Goal: Information Seeking & Learning: Learn about a topic

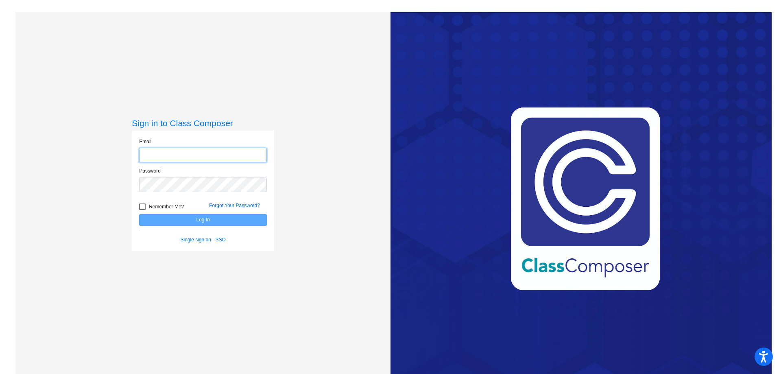
type input "[EMAIL_ADDRESS][PERSON_NAME][DOMAIN_NAME]"
click at [197, 220] on button "Log In" at bounding box center [203, 220] width 128 height 12
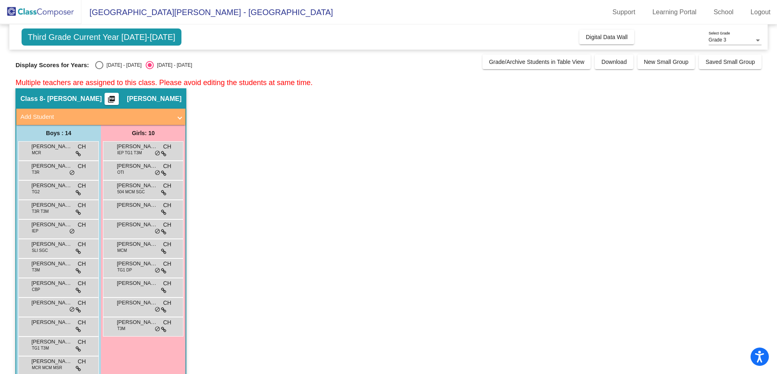
click at [102, 64] on div "Select an option" at bounding box center [99, 65] width 8 height 8
click at [99, 69] on input "[DATE] - [DATE]" at bounding box center [99, 69] width 0 height 0
radio input "true"
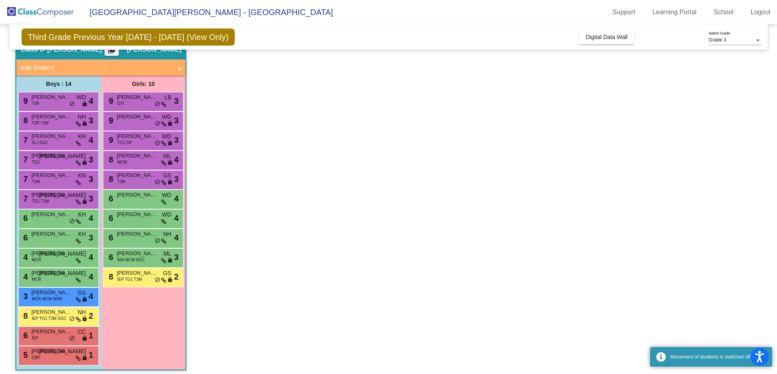
scroll to position [54, 0]
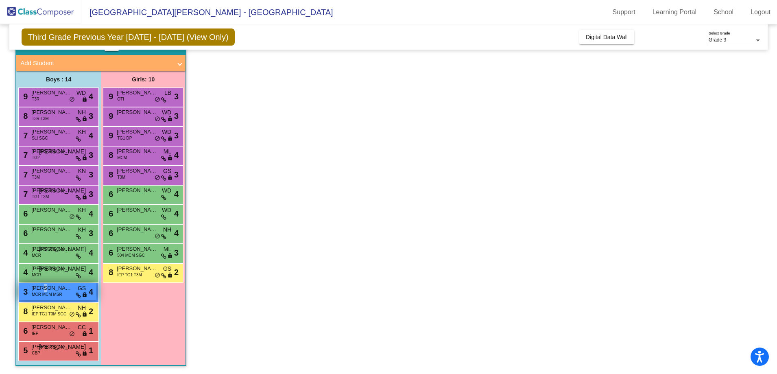
click at [45, 290] on span "[PERSON_NAME]" at bounding box center [51, 288] width 41 height 8
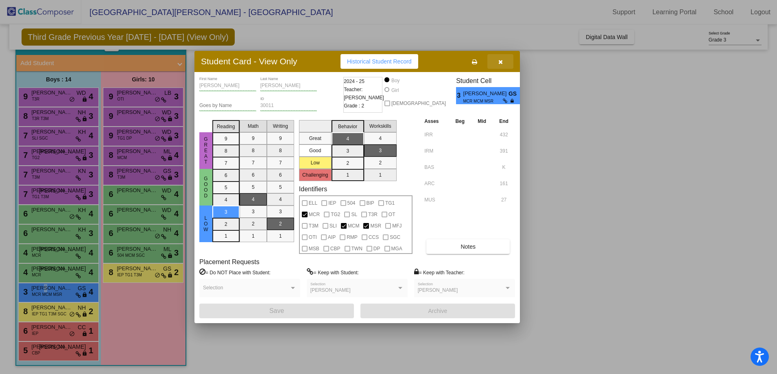
click at [501, 58] on span "button" at bounding box center [500, 61] width 4 height 7
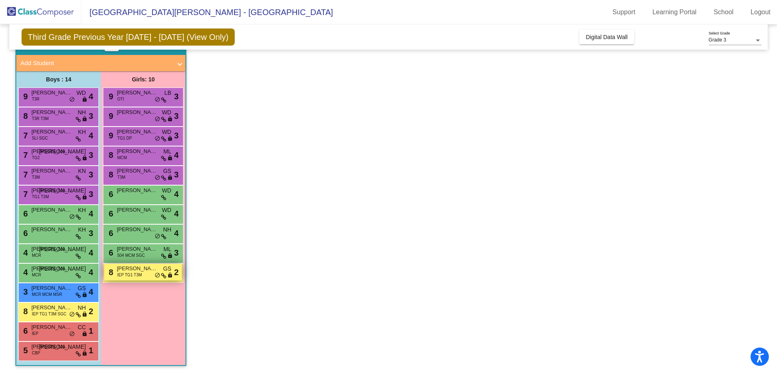
click at [129, 275] on span "IEP TG1 T3M" at bounding box center [129, 275] width 25 height 6
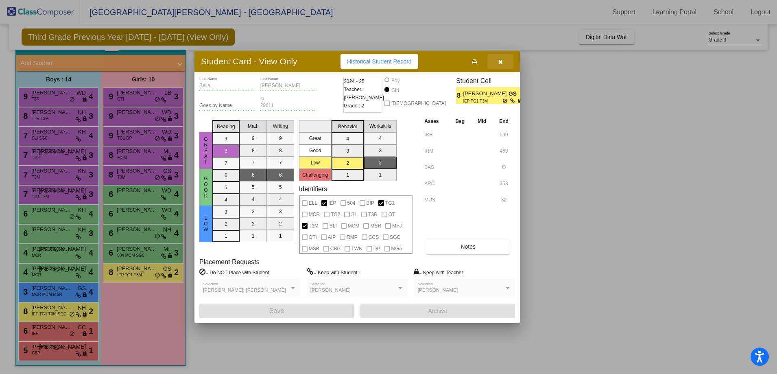
click at [505, 60] on button "button" at bounding box center [500, 61] width 26 height 15
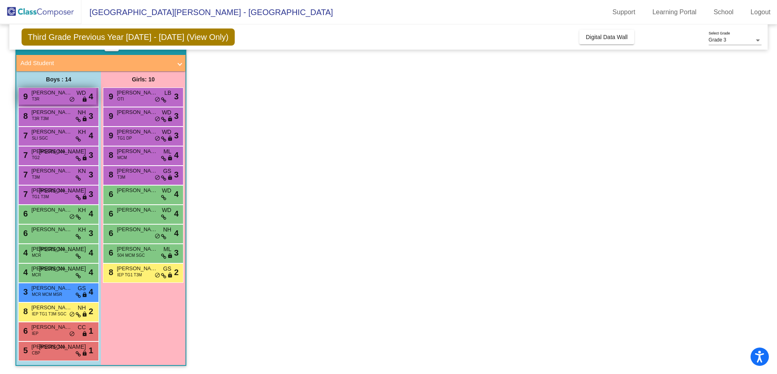
click at [51, 97] on div "9 [PERSON_NAME] T3R WD lock do_not_disturb_alt 4" at bounding box center [58, 96] width 78 height 17
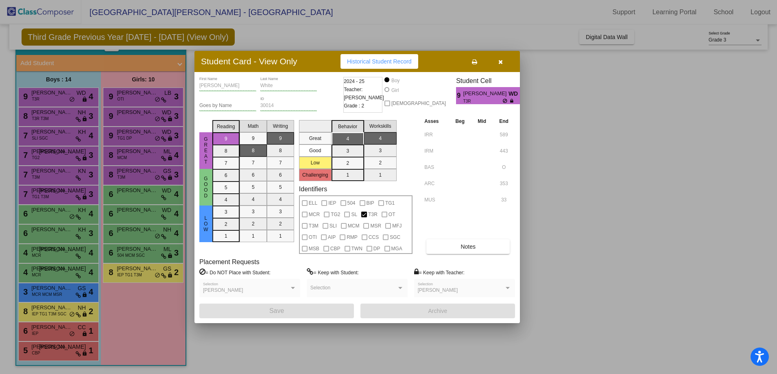
click at [501, 61] on icon "button" at bounding box center [500, 62] width 4 height 6
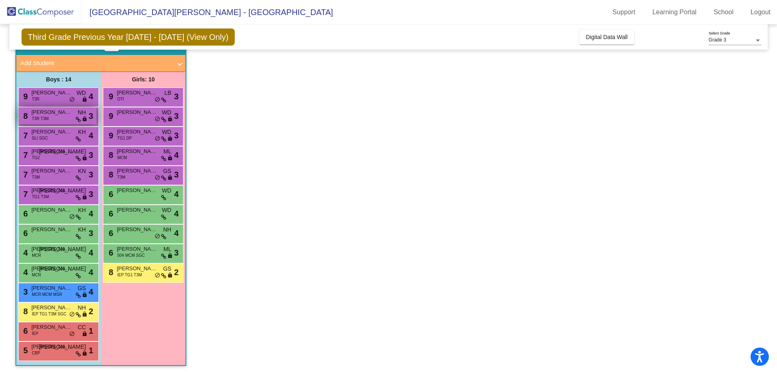
click at [53, 121] on div "8 [PERSON_NAME] [PERSON_NAME] T3R T3M NH lock do_not_disturb_alt 3" at bounding box center [58, 115] width 78 height 17
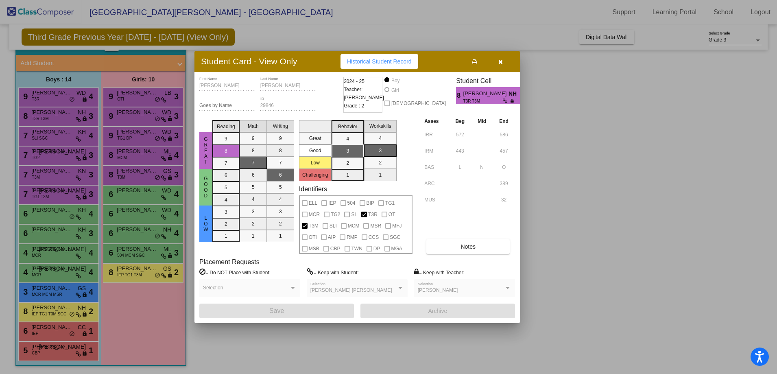
click at [503, 65] on button "button" at bounding box center [500, 61] width 26 height 15
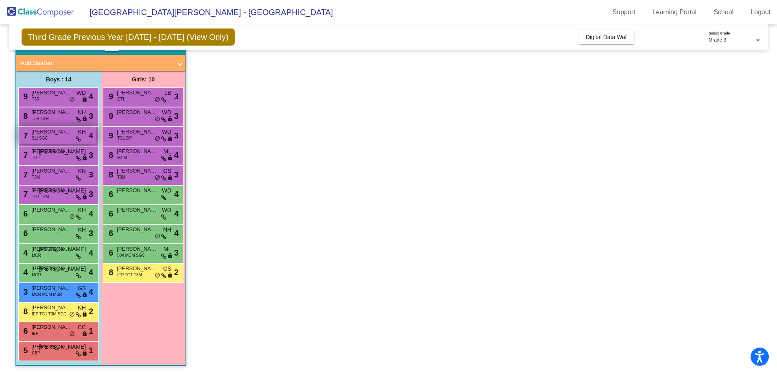
click at [37, 139] on span "SLI SGC" at bounding box center [40, 138] width 16 height 6
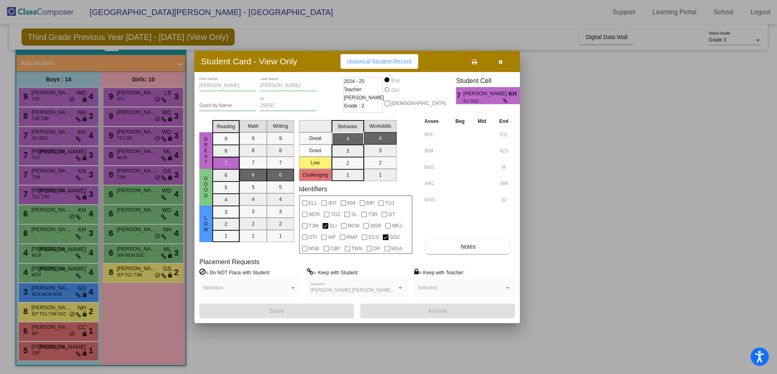
click at [506, 62] on button "button" at bounding box center [500, 61] width 26 height 15
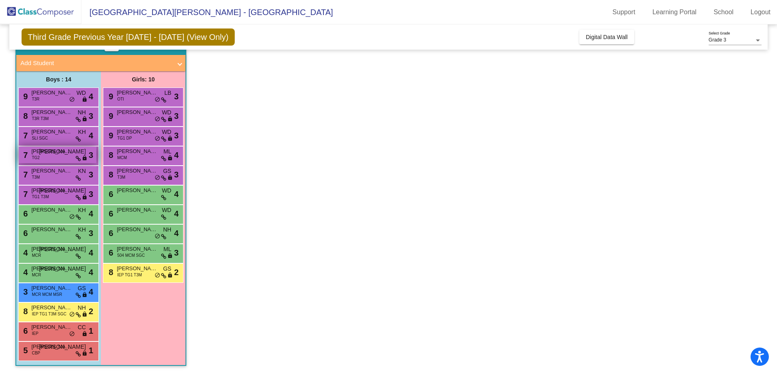
click at [45, 158] on div "7 [PERSON_NAME] TG2 JO lock do_not_disturb_alt 3" at bounding box center [58, 154] width 78 height 17
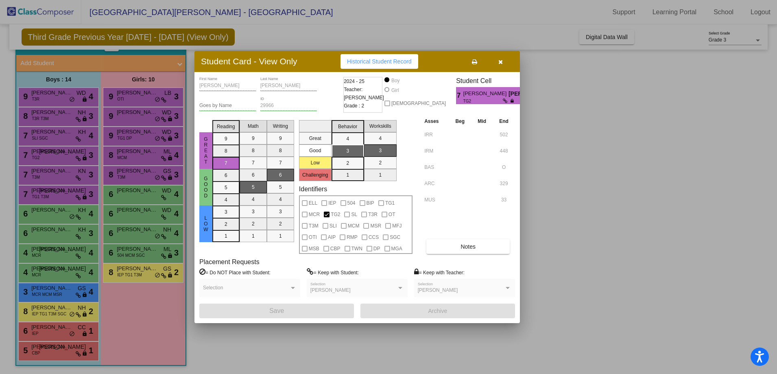
click at [506, 58] on button "button" at bounding box center [500, 61] width 26 height 15
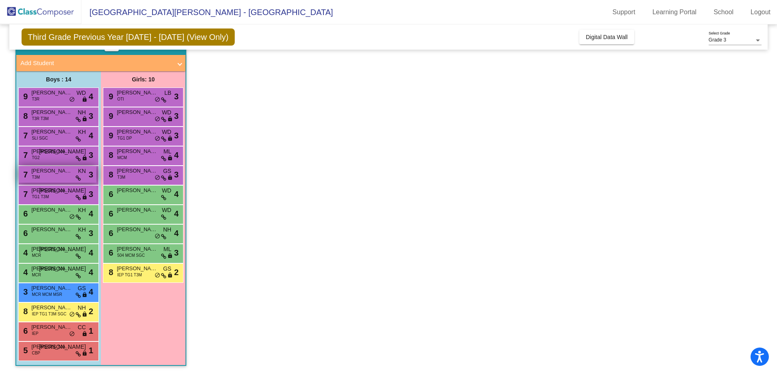
click at [50, 175] on span "[PERSON_NAME]" at bounding box center [51, 171] width 41 height 8
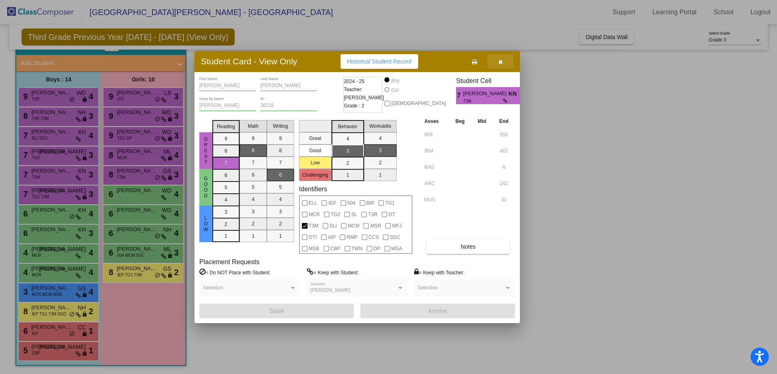
click at [502, 62] on button "button" at bounding box center [500, 61] width 26 height 15
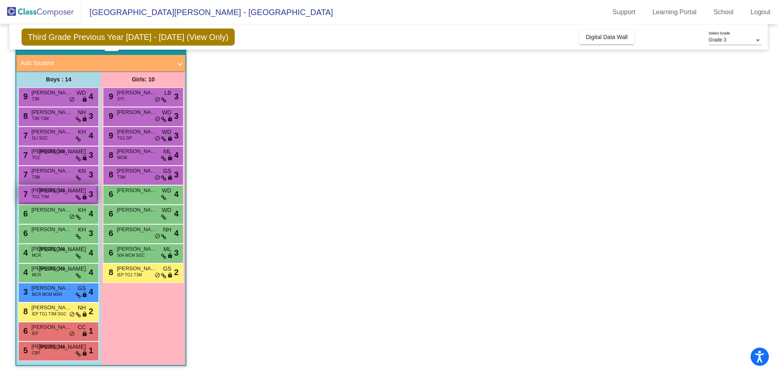
click at [55, 191] on span "[PERSON_NAME]" at bounding box center [51, 190] width 41 height 8
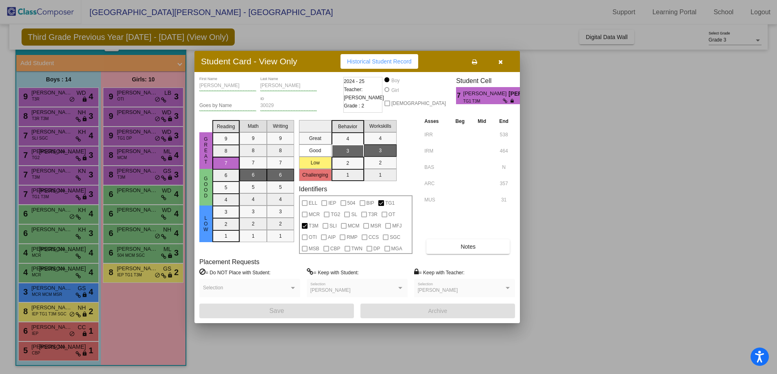
click at [503, 64] on button "button" at bounding box center [500, 61] width 26 height 15
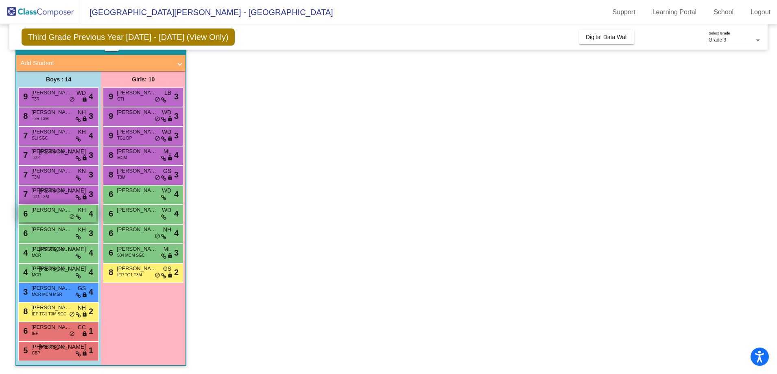
click at [44, 215] on div "6 [PERSON_NAME] [PERSON_NAME] lock do_not_disturb_alt 4" at bounding box center [58, 213] width 78 height 17
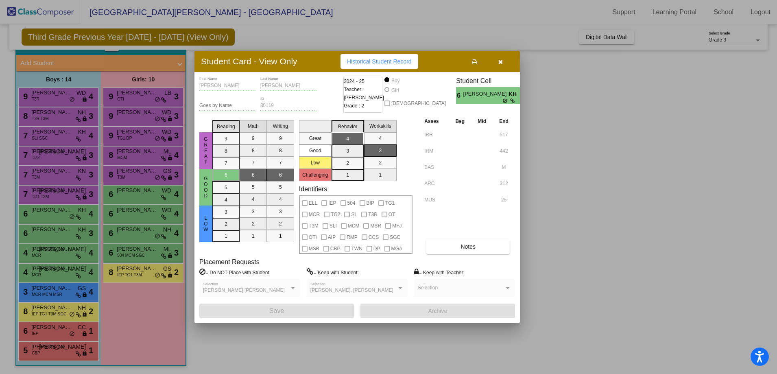
click at [502, 64] on icon "button" at bounding box center [500, 62] width 4 height 6
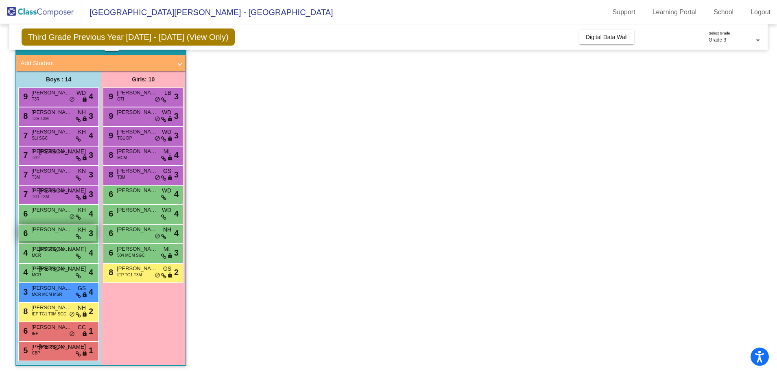
click at [50, 234] on div "6 [PERSON_NAME] KH lock do_not_disturb_alt 3" at bounding box center [58, 233] width 78 height 17
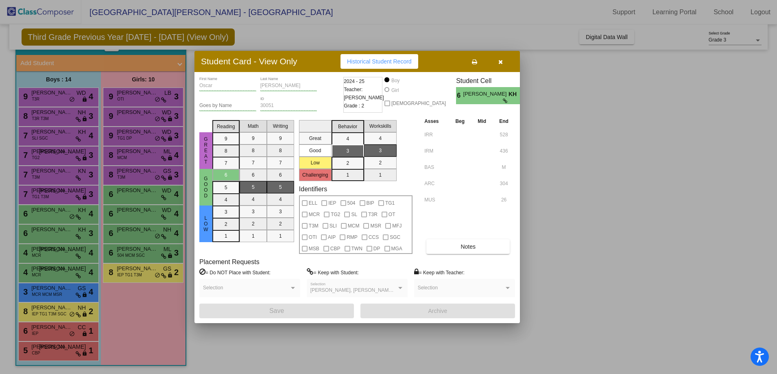
click at [504, 61] on button "button" at bounding box center [500, 61] width 26 height 15
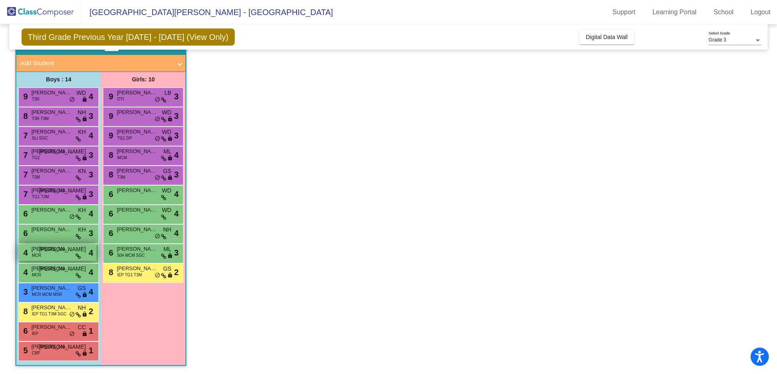
click at [47, 250] on span "[PERSON_NAME]" at bounding box center [51, 249] width 41 height 8
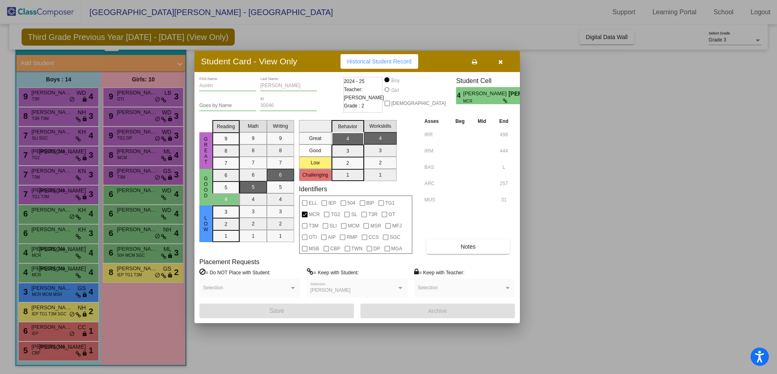
click at [503, 61] on button "button" at bounding box center [500, 61] width 26 height 15
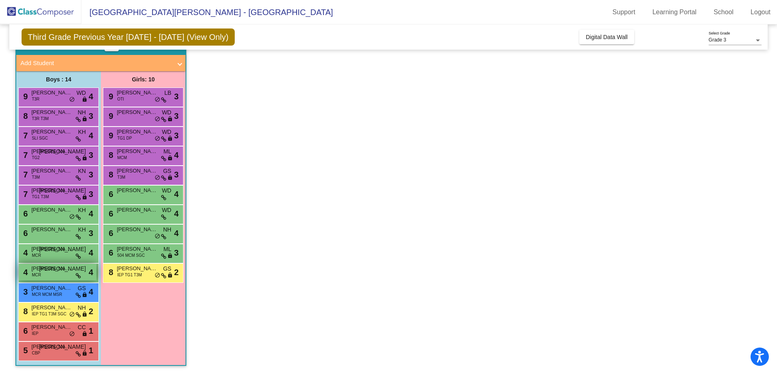
click at [43, 275] on div "4 [PERSON_NAME] Tyjeski MCR JO lock do_not_disturb_alt 4" at bounding box center [58, 272] width 78 height 17
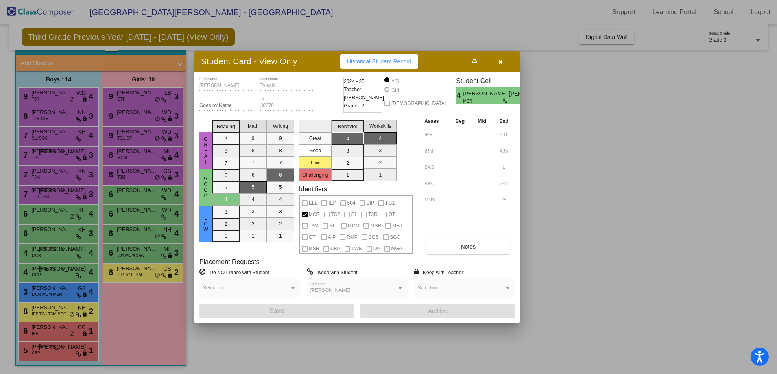
click at [504, 63] on button "button" at bounding box center [500, 61] width 26 height 15
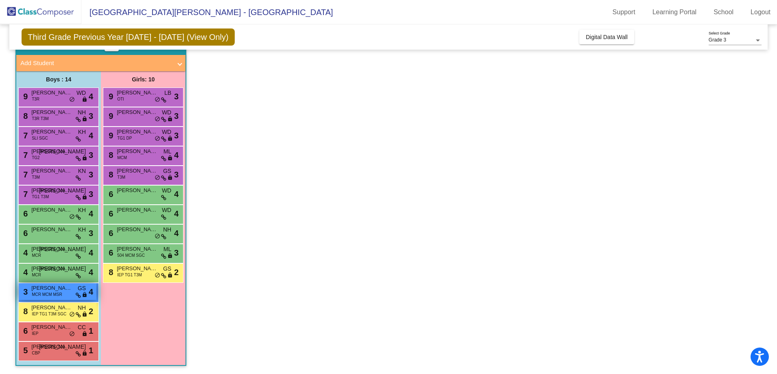
click at [48, 292] on span "MCR MCM MSR" at bounding box center [47, 294] width 30 height 6
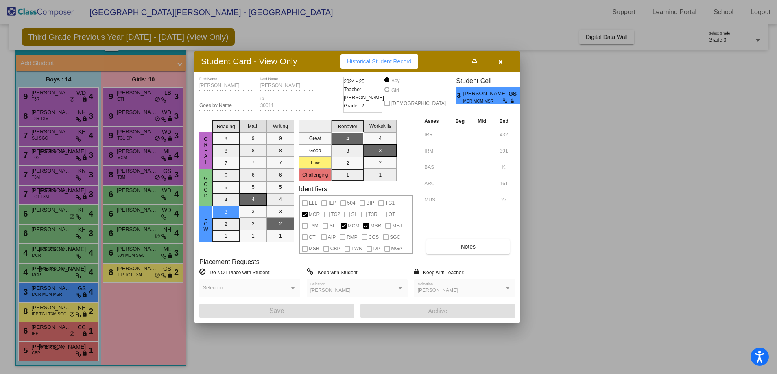
click at [499, 60] on icon "button" at bounding box center [500, 62] width 4 height 6
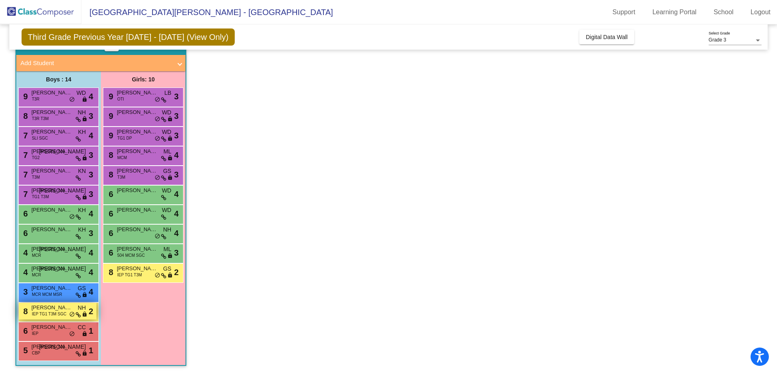
click at [52, 311] on span "IEP TG1 T3M SGC" at bounding box center [49, 314] width 35 height 6
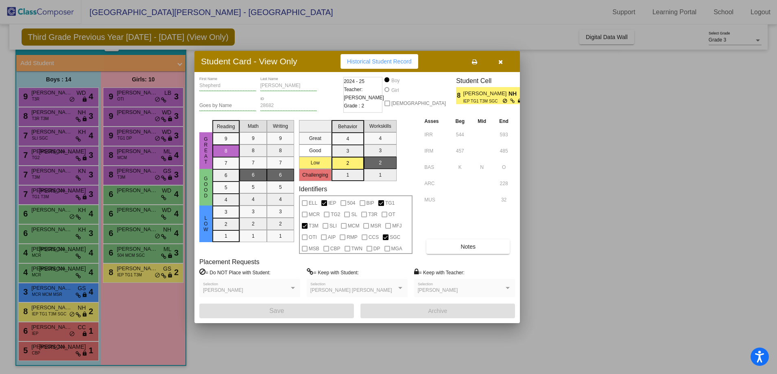
click at [504, 64] on button "button" at bounding box center [500, 61] width 26 height 15
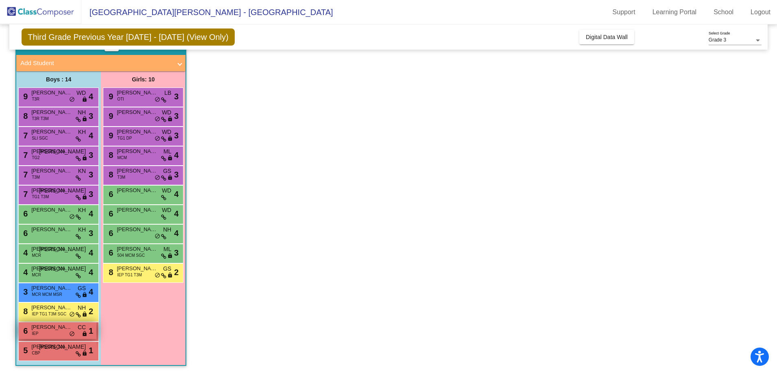
click at [46, 336] on div "6 [PERSON_NAME] IEP CC lock do_not_disturb_alt 1" at bounding box center [58, 330] width 78 height 17
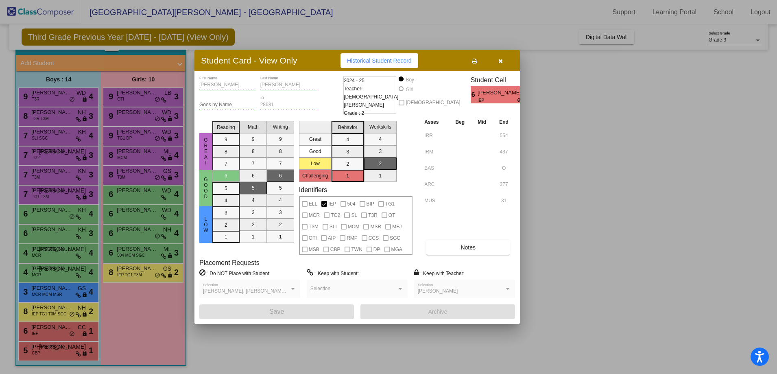
click at [501, 62] on icon "button" at bounding box center [500, 61] width 4 height 6
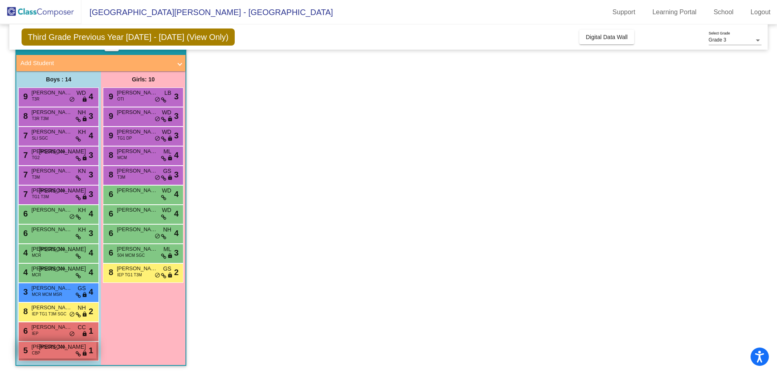
click at [44, 353] on div "5 [PERSON_NAME] CBP JO lock do_not_disturb_alt 1" at bounding box center [58, 350] width 78 height 17
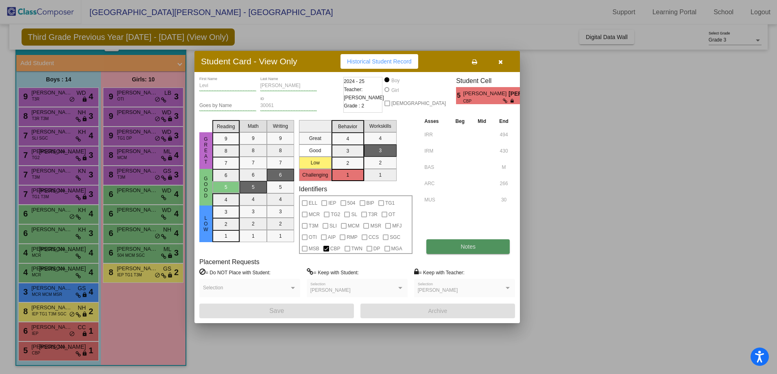
click at [449, 252] on button "Notes" at bounding box center [467, 246] width 83 height 15
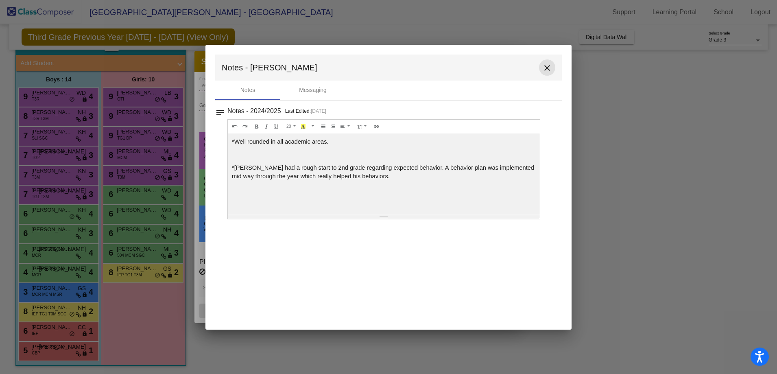
click at [549, 63] on mat-icon "close" at bounding box center [547, 68] width 10 height 10
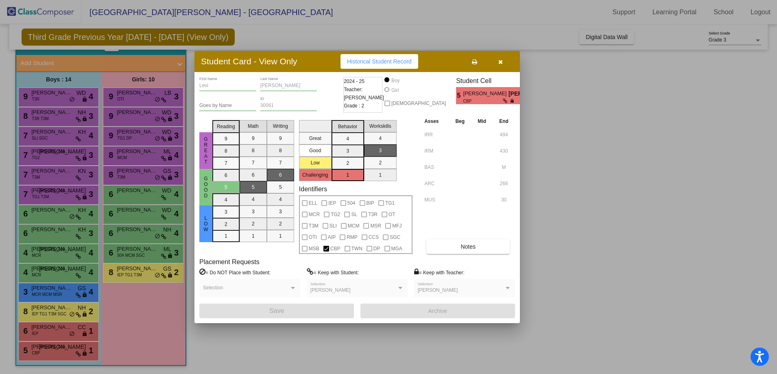
click at [500, 58] on span "button" at bounding box center [500, 61] width 4 height 7
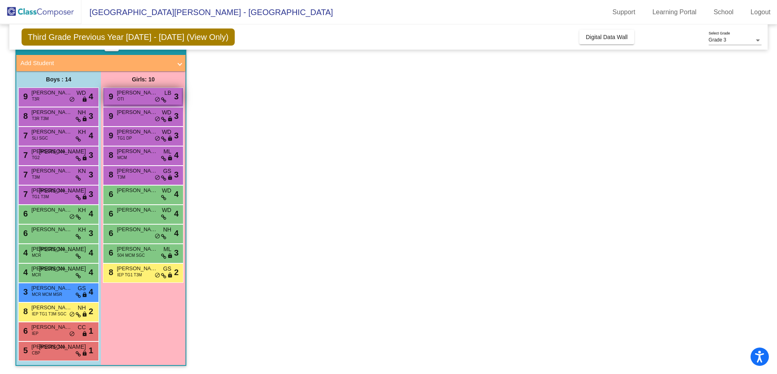
click at [136, 96] on span "[PERSON_NAME]" at bounding box center [137, 93] width 41 height 8
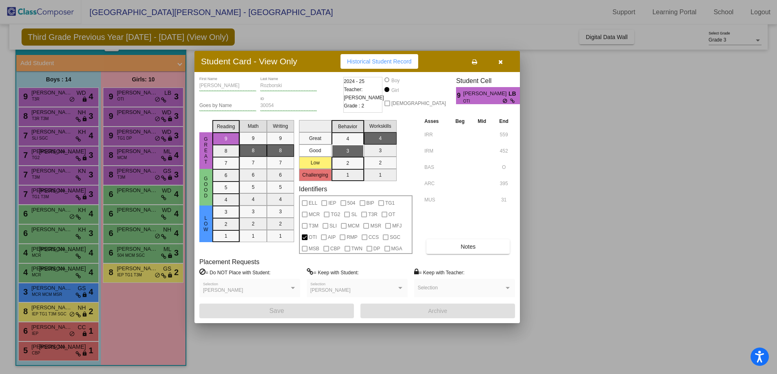
click at [499, 59] on icon "button" at bounding box center [500, 62] width 4 height 6
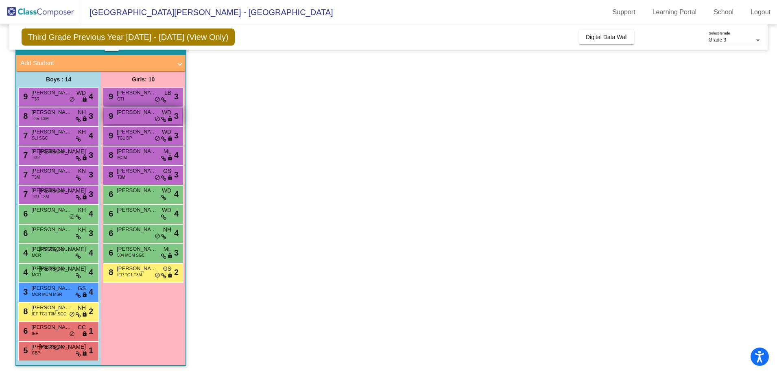
click at [131, 118] on div "9 [PERSON_NAME] WD lock do_not_disturb_alt 3" at bounding box center [143, 115] width 78 height 17
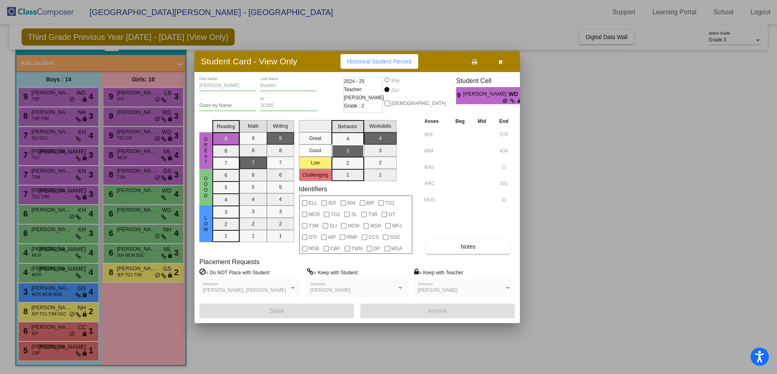
click at [505, 60] on button "button" at bounding box center [500, 61] width 26 height 15
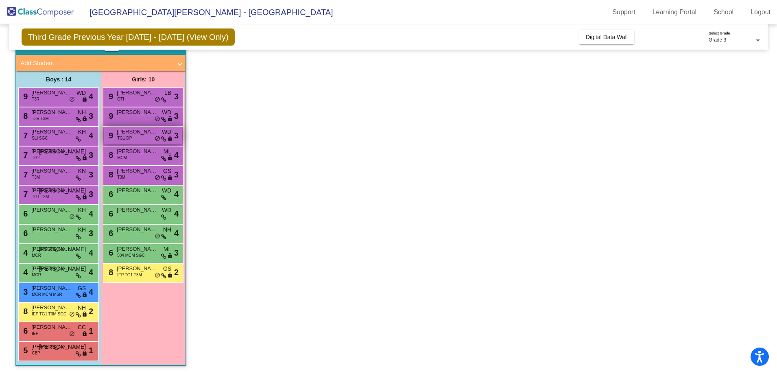
click at [131, 139] on span "TG1 DP" at bounding box center [124, 138] width 15 height 6
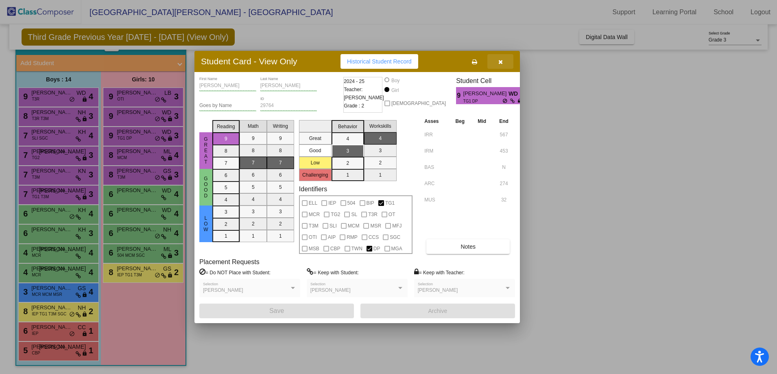
click at [504, 65] on button "button" at bounding box center [500, 61] width 26 height 15
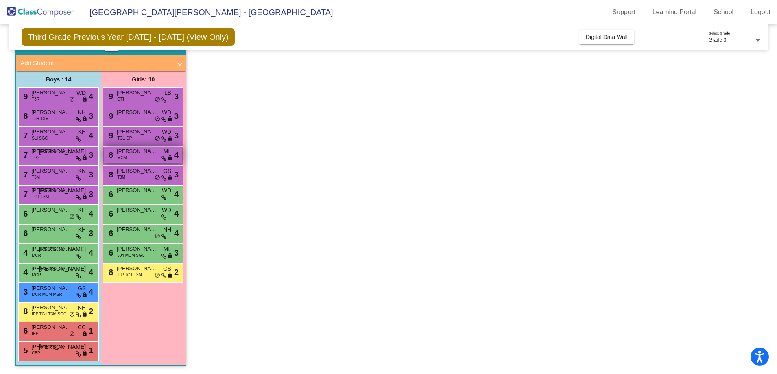
click at [134, 153] on span "[PERSON_NAME]" at bounding box center [137, 151] width 41 height 8
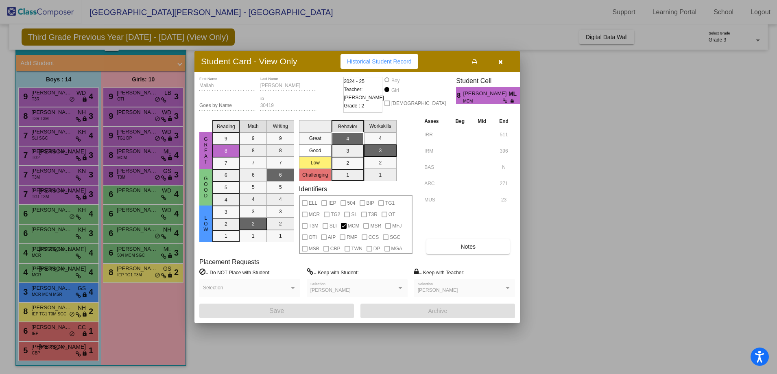
click at [500, 63] on icon "button" at bounding box center [500, 62] width 4 height 6
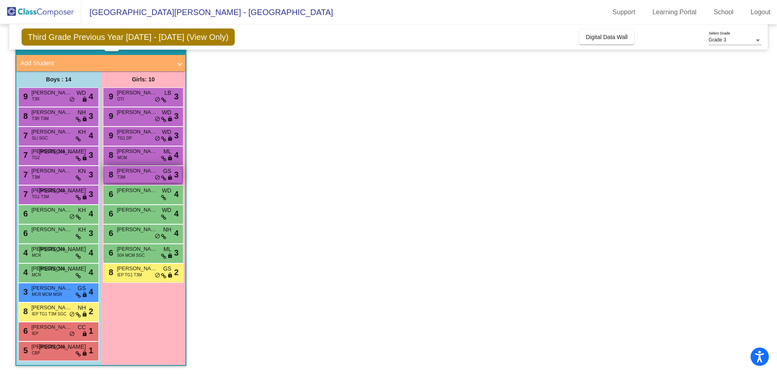
click at [131, 172] on span "[PERSON_NAME]" at bounding box center [137, 171] width 41 height 8
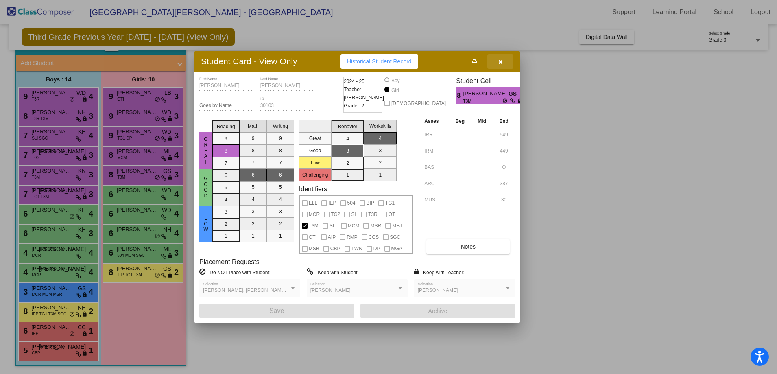
click at [503, 63] on button "button" at bounding box center [500, 61] width 26 height 15
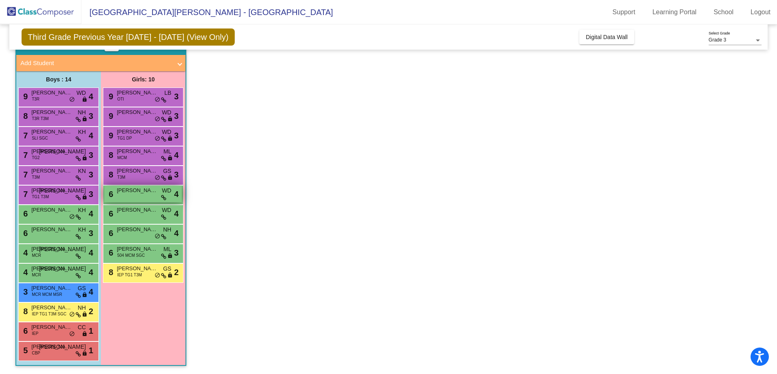
click at [130, 198] on div "6 [PERSON_NAME] WD lock do_not_disturb_alt 4" at bounding box center [143, 193] width 78 height 17
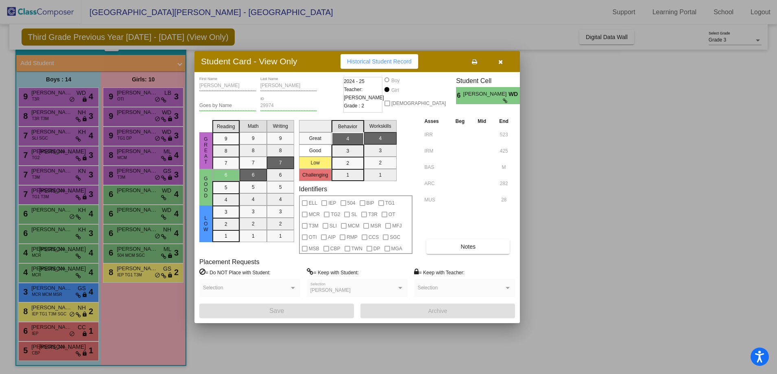
click at [501, 65] on button "button" at bounding box center [500, 61] width 26 height 15
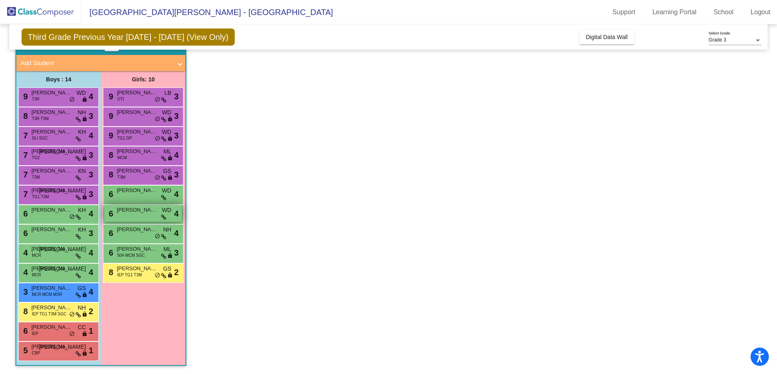
click at [140, 205] on div "6 [PERSON_NAME] WD lock do_not_disturb_alt 4" at bounding box center [143, 213] width 78 height 17
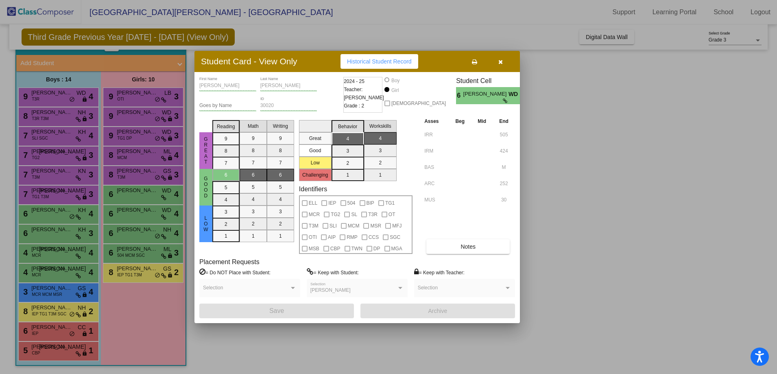
click at [512, 63] on button "button" at bounding box center [500, 61] width 26 height 15
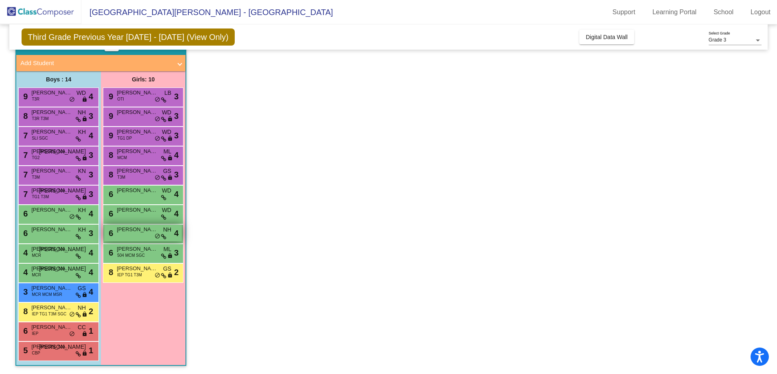
click at [133, 231] on span "[PERSON_NAME]" at bounding box center [137, 229] width 41 height 8
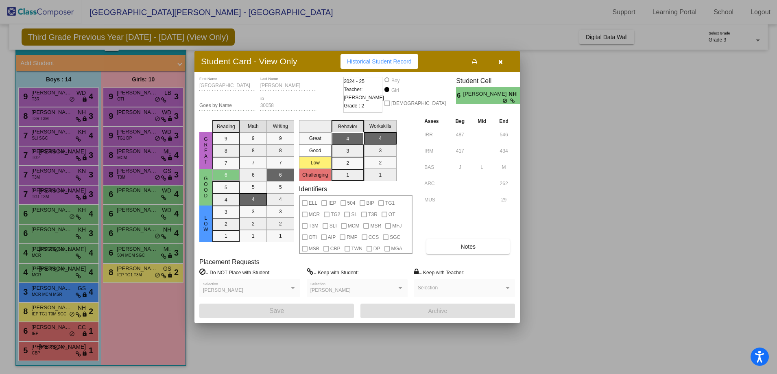
click at [499, 68] on button "button" at bounding box center [500, 61] width 26 height 15
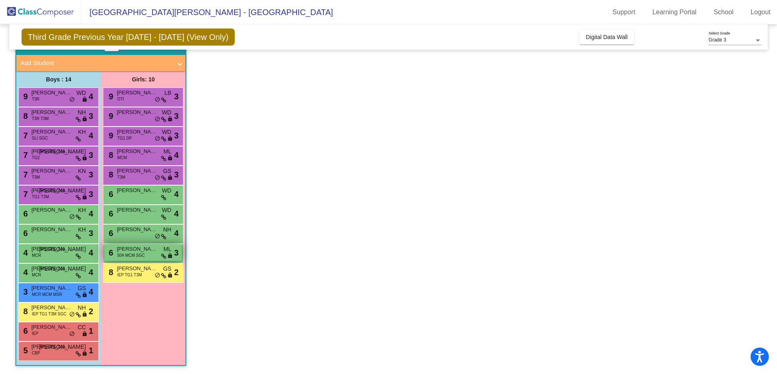
click at [129, 253] on span "504 MCM SGC" at bounding box center [131, 255] width 28 height 6
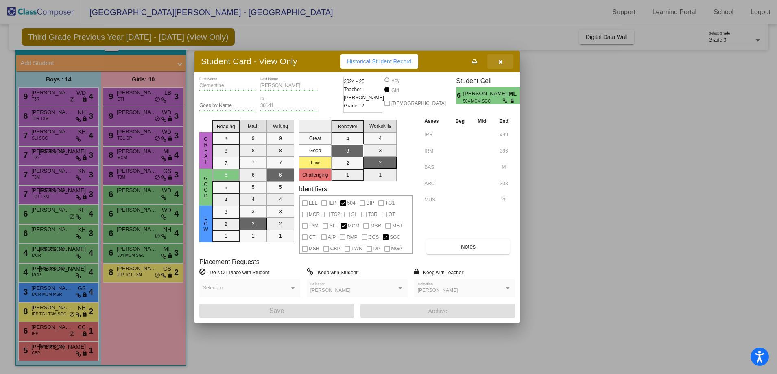
click at [497, 64] on button "button" at bounding box center [500, 61] width 26 height 15
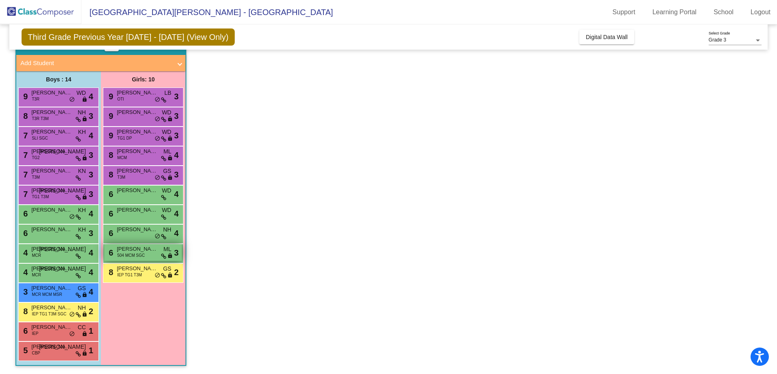
click at [131, 248] on span "[PERSON_NAME]" at bounding box center [137, 249] width 41 height 8
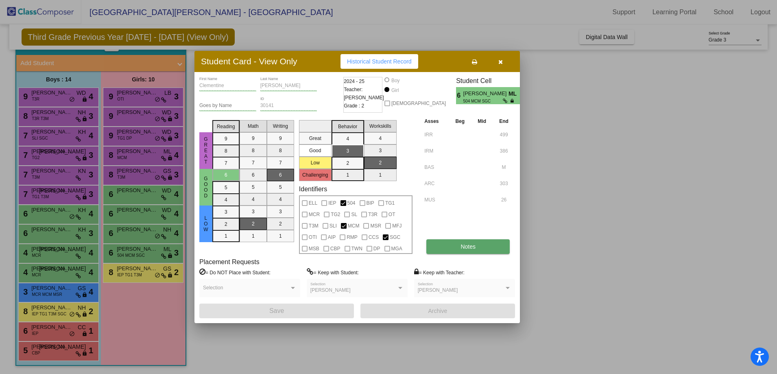
click at [470, 249] on span "Notes" at bounding box center [467, 246] width 15 height 7
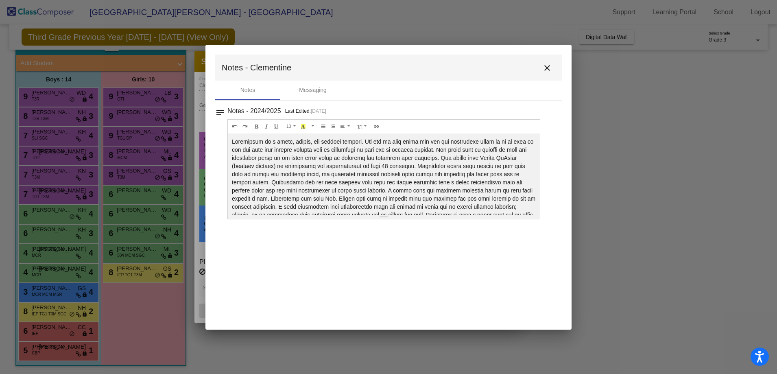
scroll to position [16, 0]
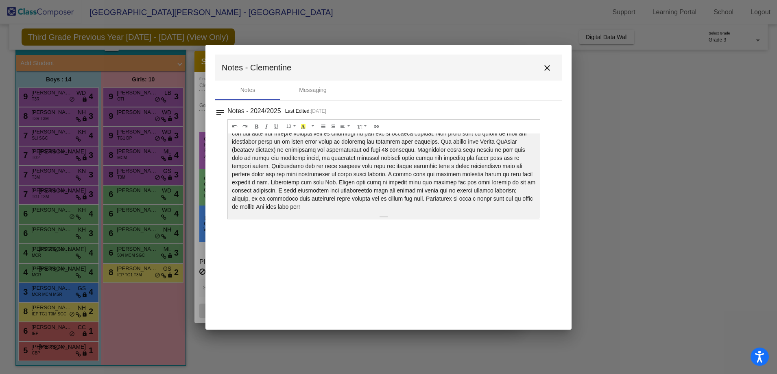
click at [545, 69] on mat-icon "close" at bounding box center [547, 68] width 10 height 10
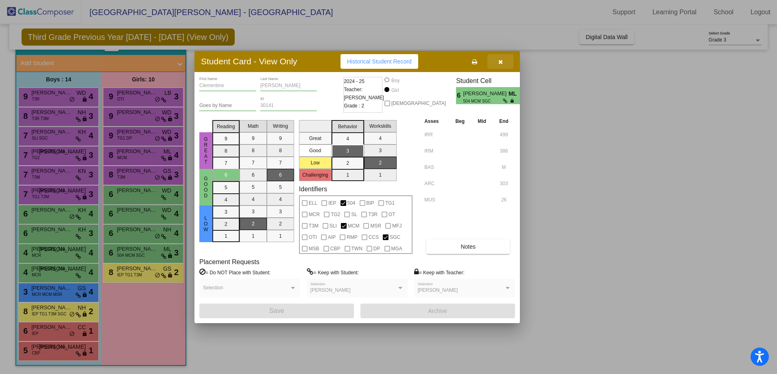
click at [499, 60] on icon "button" at bounding box center [500, 62] width 4 height 6
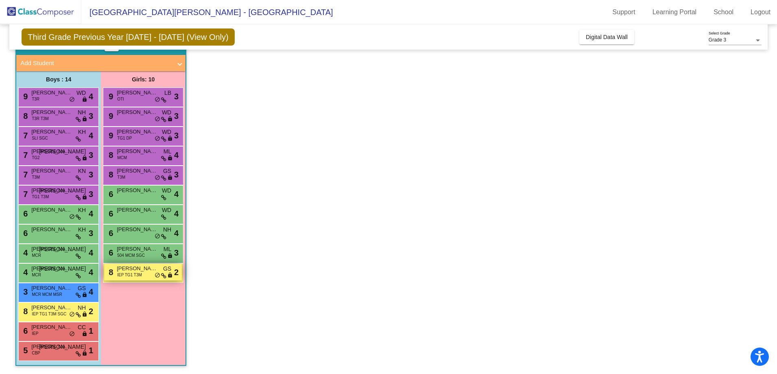
click at [116, 277] on div "8 [PERSON_NAME] IEP TG1 T3M GS lock do_not_disturb_alt 2" at bounding box center [143, 272] width 78 height 17
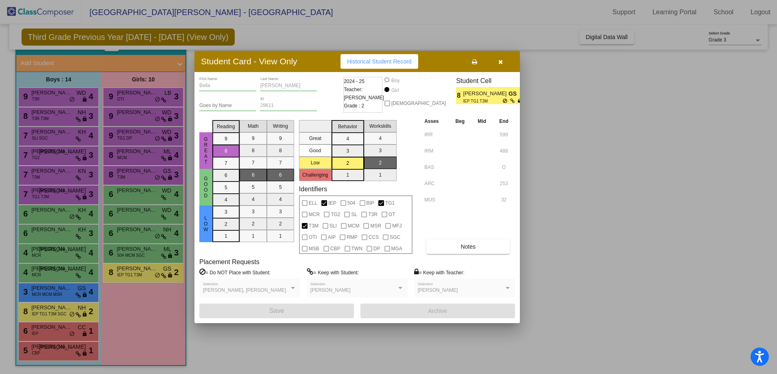
click at [504, 60] on button "button" at bounding box center [500, 61] width 26 height 15
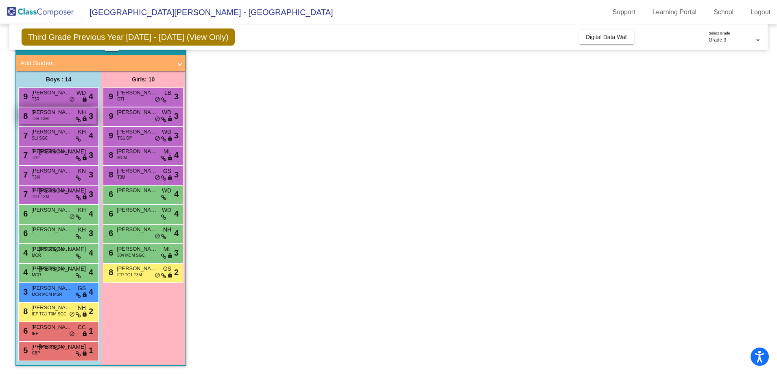
click at [45, 117] on span "T3R T3M" at bounding box center [40, 119] width 17 height 6
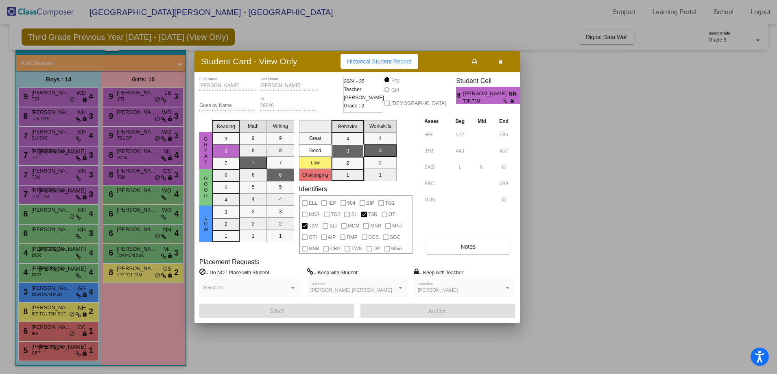
click at [499, 61] on icon "button" at bounding box center [500, 62] width 4 height 6
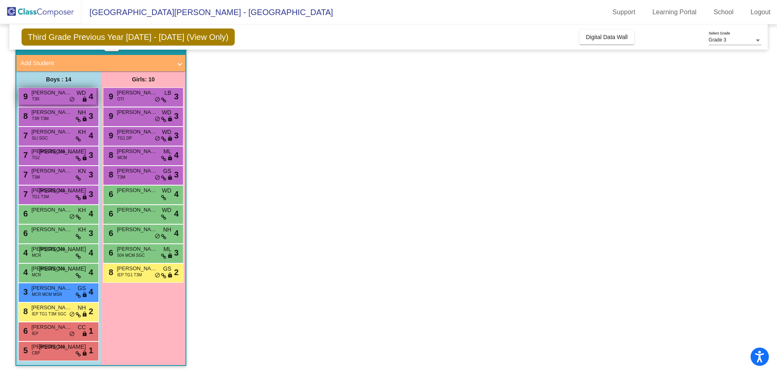
click at [44, 98] on div "9 [PERSON_NAME] T3R WD lock do_not_disturb_alt 4" at bounding box center [58, 96] width 78 height 17
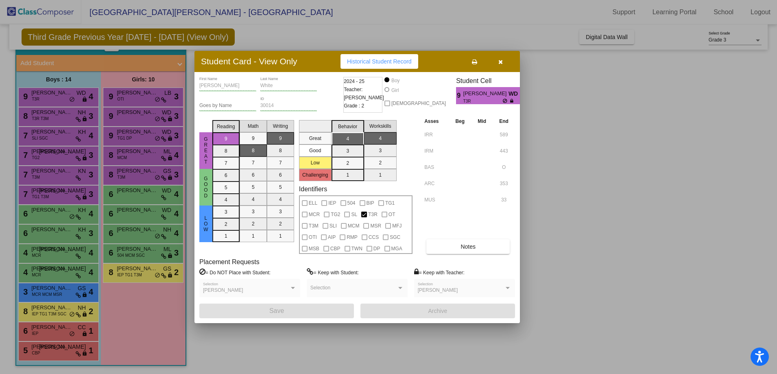
click at [503, 59] on button "button" at bounding box center [500, 61] width 26 height 15
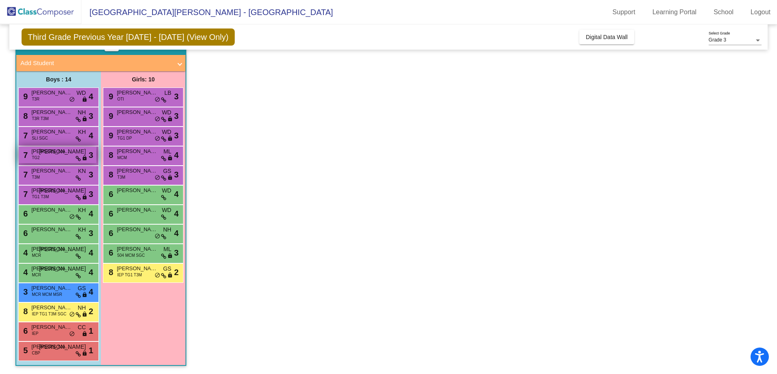
click at [63, 162] on div "7 [PERSON_NAME] TG2 JO lock do_not_disturb_alt 3" at bounding box center [58, 154] width 78 height 17
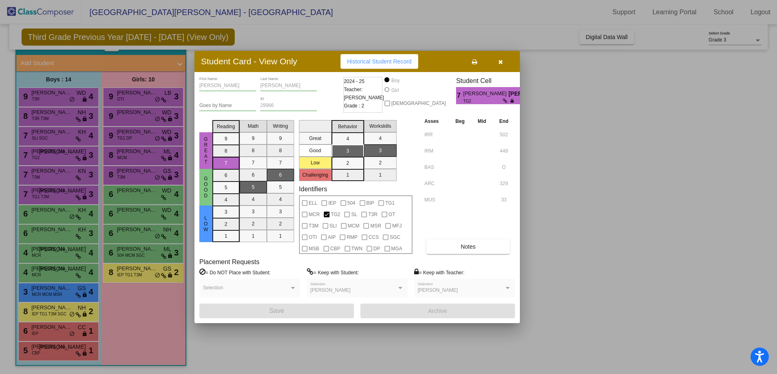
click at [499, 62] on icon "button" at bounding box center [500, 62] width 4 height 6
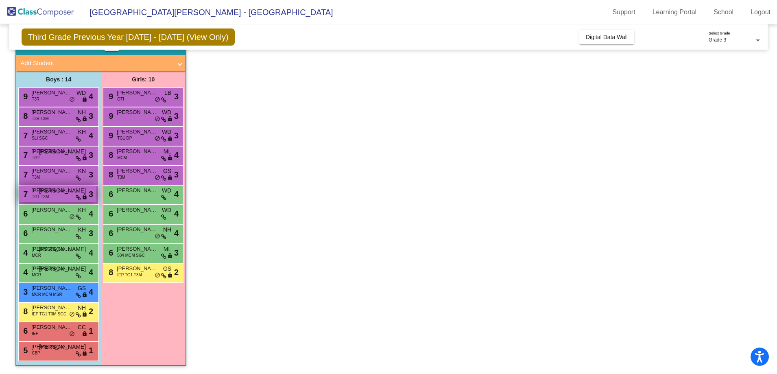
click at [48, 192] on span "[PERSON_NAME]" at bounding box center [51, 190] width 41 height 8
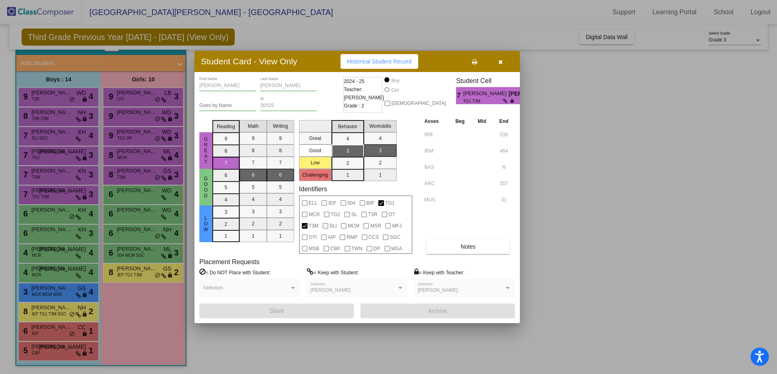
click at [504, 59] on button "button" at bounding box center [500, 61] width 26 height 15
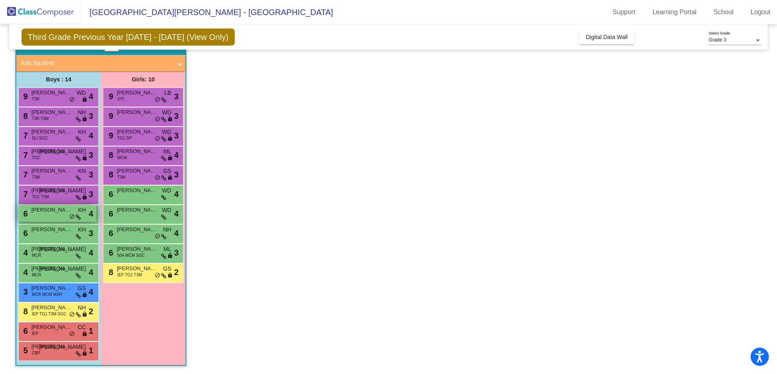
click at [50, 210] on span "[PERSON_NAME] [PERSON_NAME]" at bounding box center [51, 210] width 41 height 8
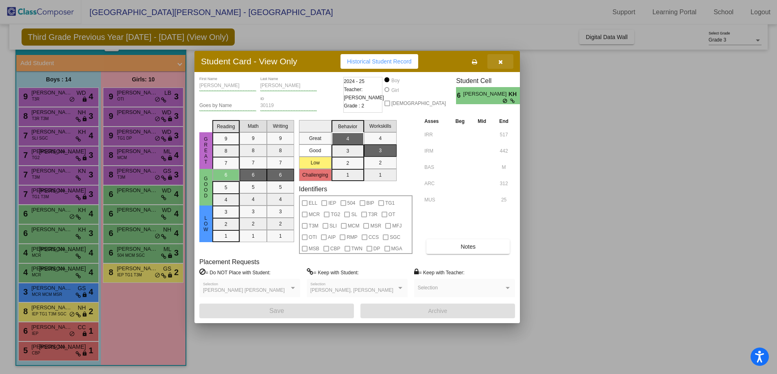
click at [499, 61] on icon "button" at bounding box center [500, 62] width 4 height 6
